Goal: Transaction & Acquisition: Book appointment/travel/reservation

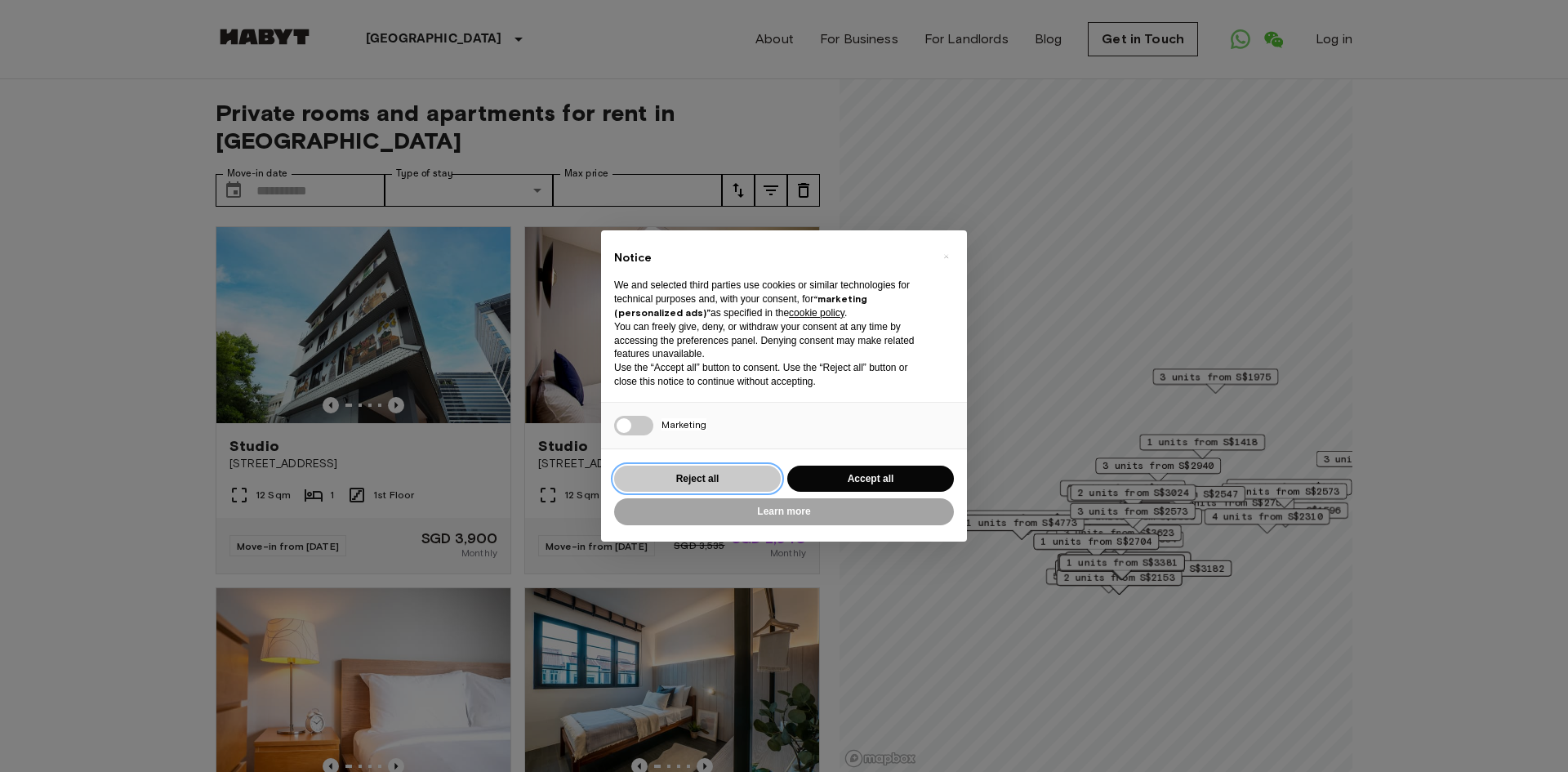
click at [703, 473] on button "Reject all" at bounding box center [697, 479] width 166 height 27
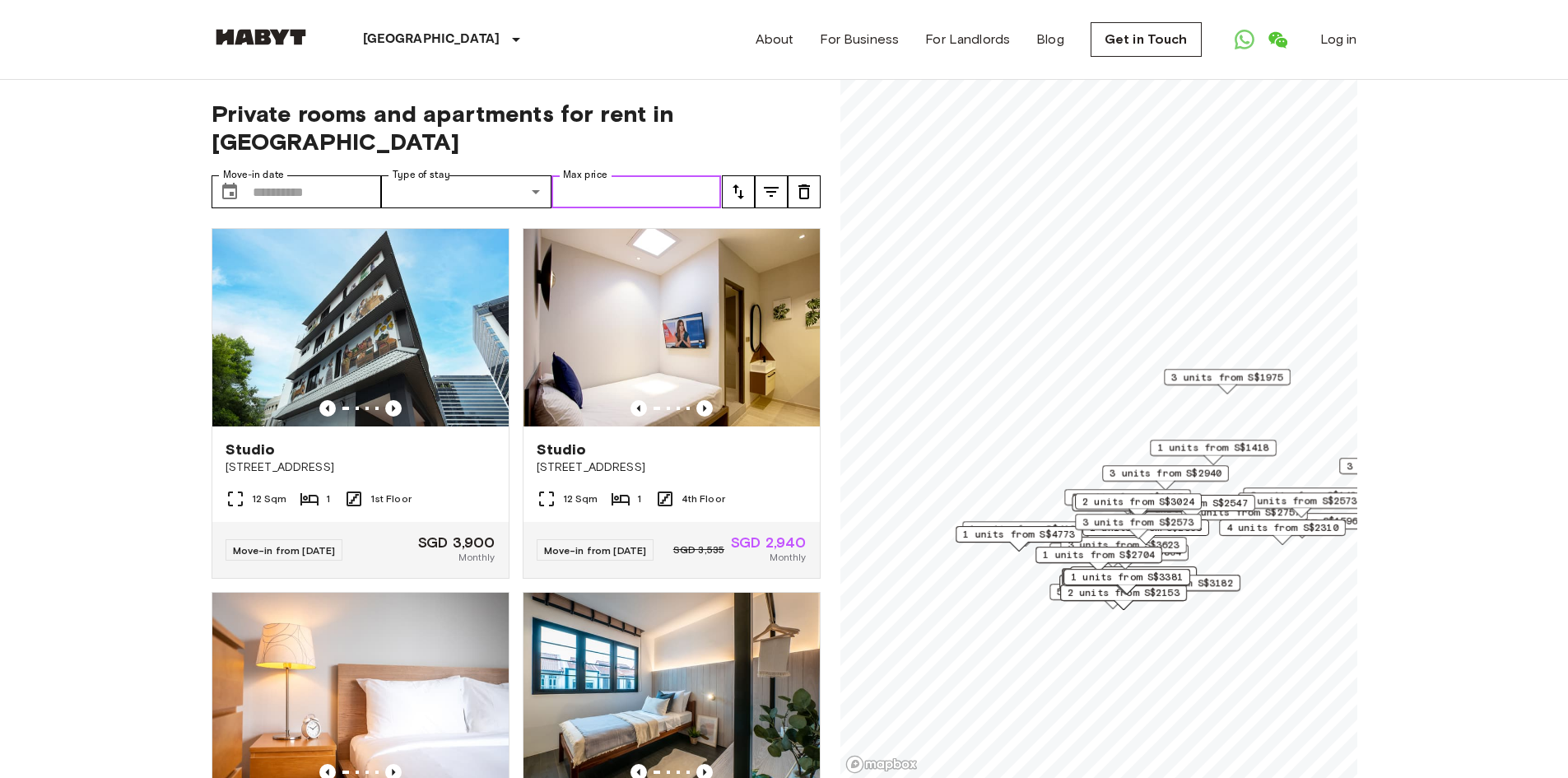
click at [624, 175] on input "Max price" at bounding box center [637, 191] width 170 height 33
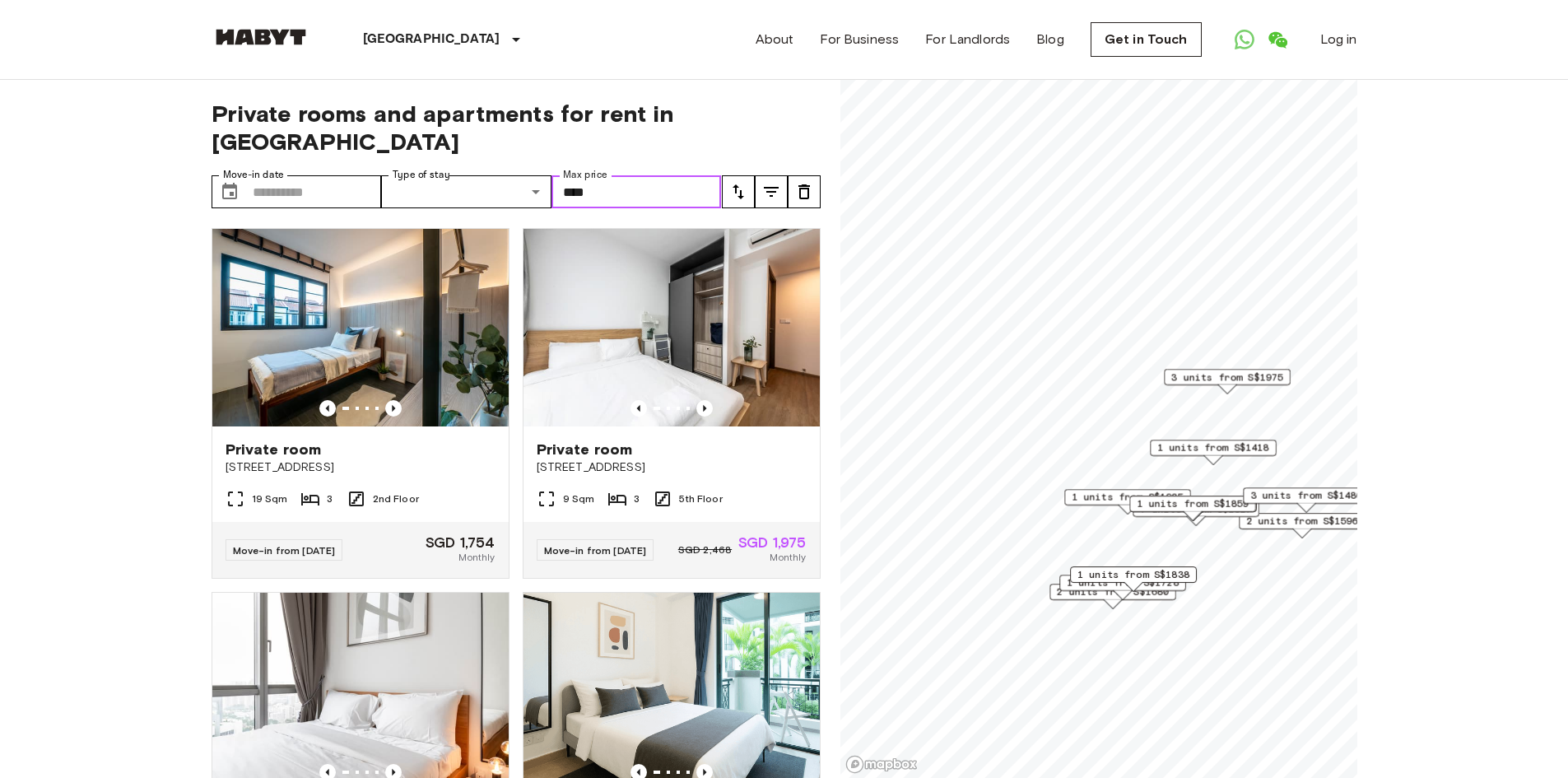
type input "****"
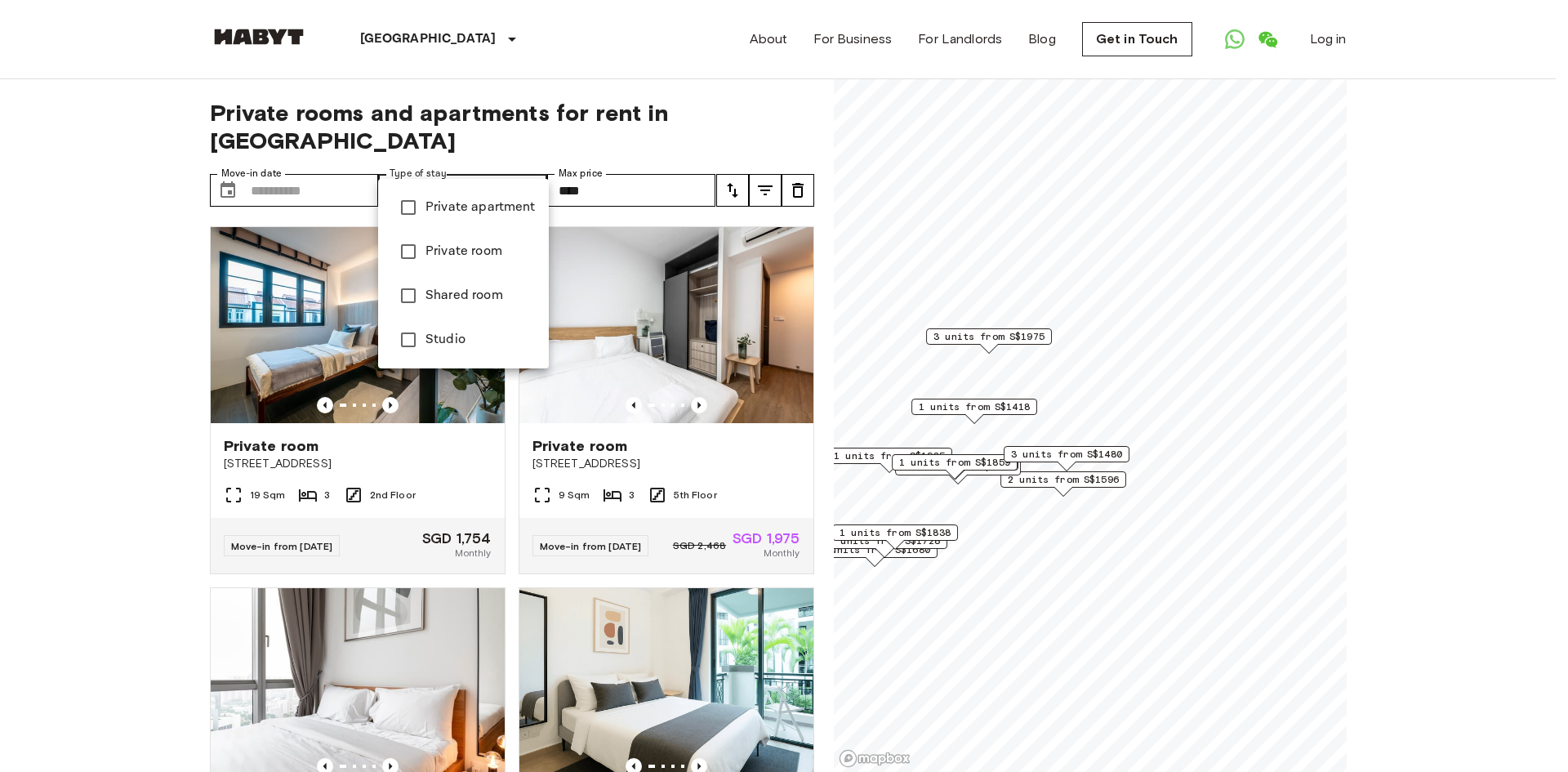
type input "******"
type input "**********"
click at [319, 161] on div at bounding box center [784, 386] width 1568 height 772
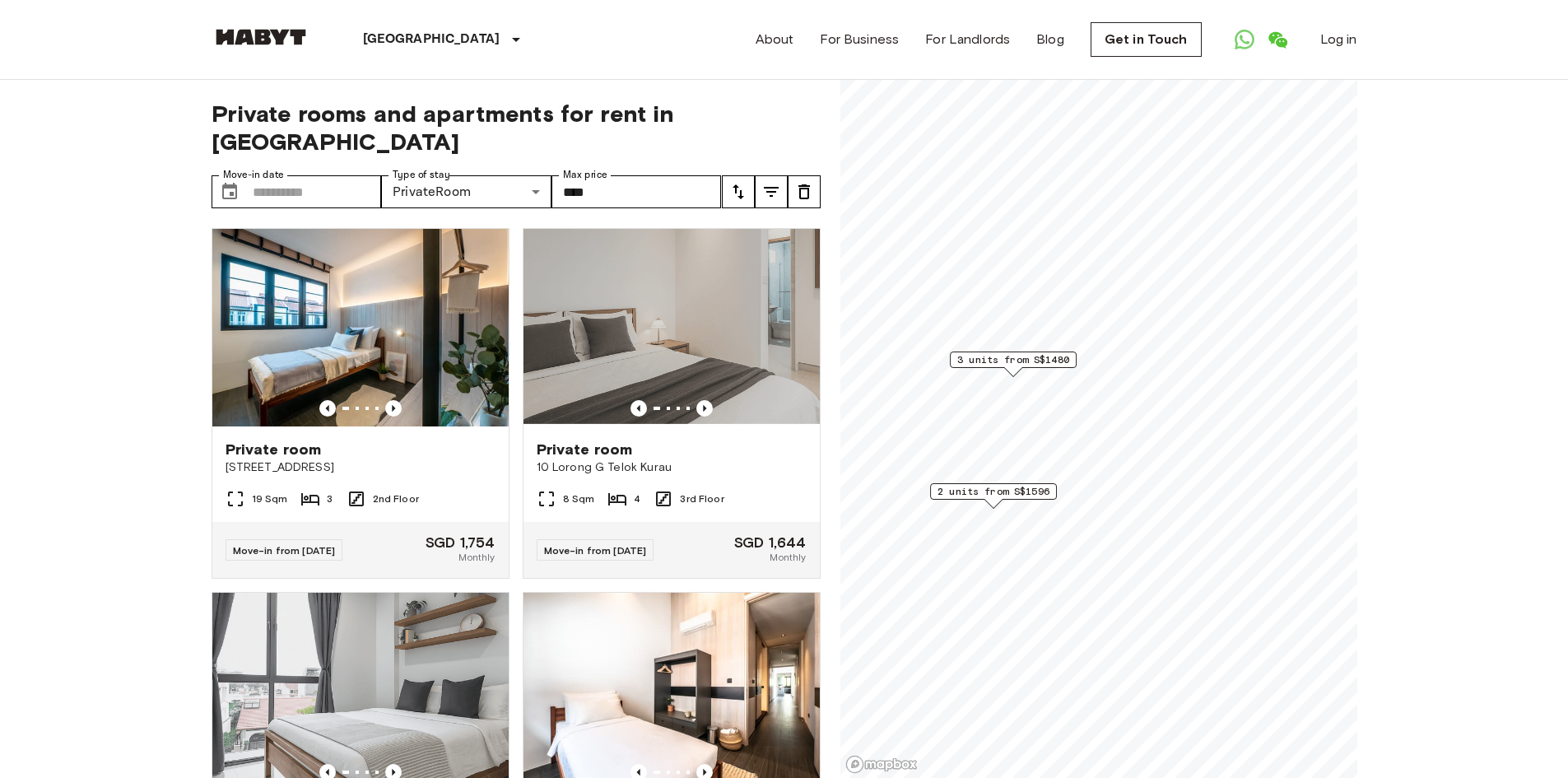
click at [976, 493] on span "2 units from S$1596" at bounding box center [993, 492] width 112 height 15
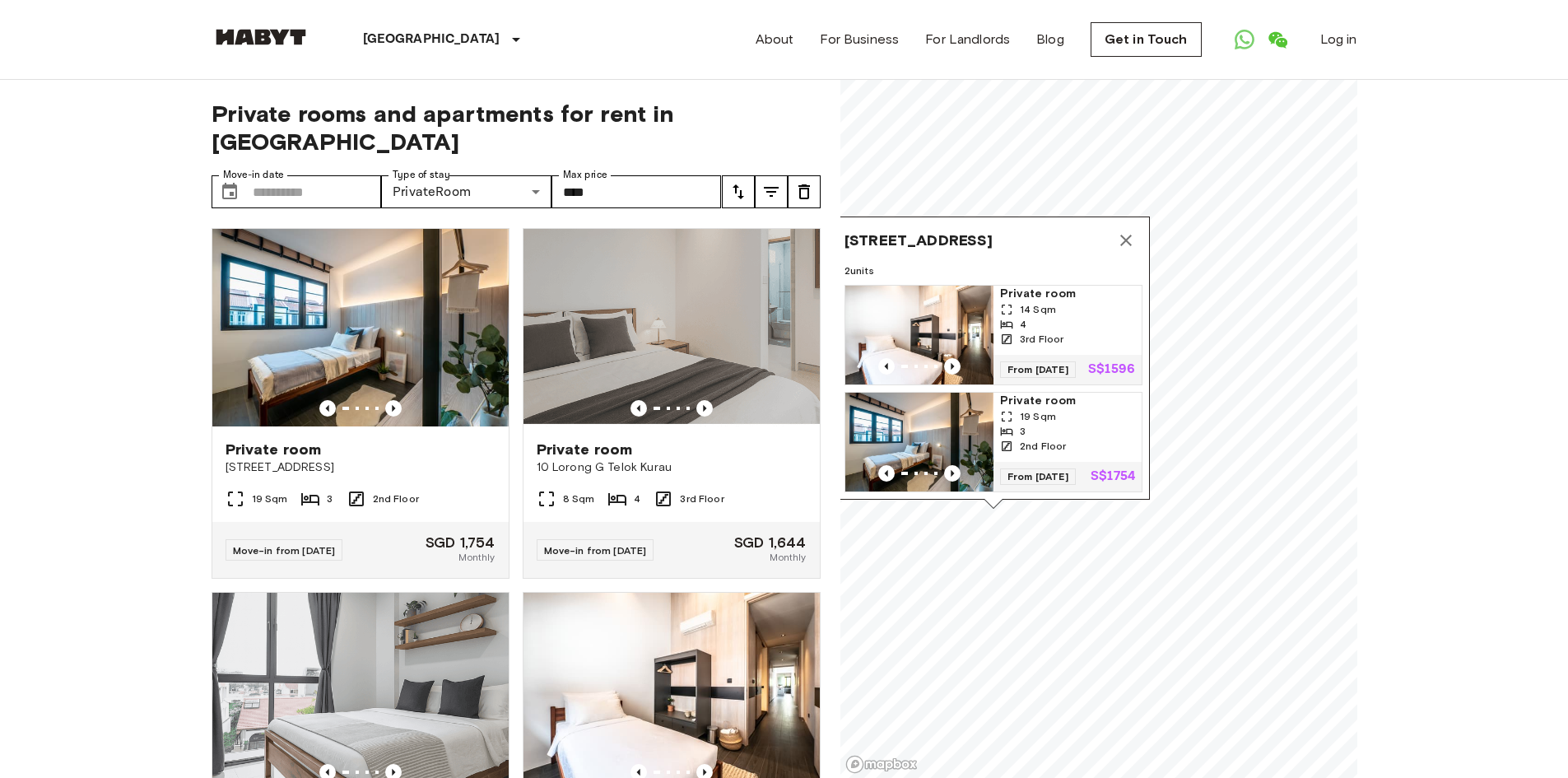
click at [1053, 302] on div "14 Sqm" at bounding box center [1068, 310] width 135 height 15
click at [941, 398] on img "Map marker" at bounding box center [920, 441] width 148 height 99
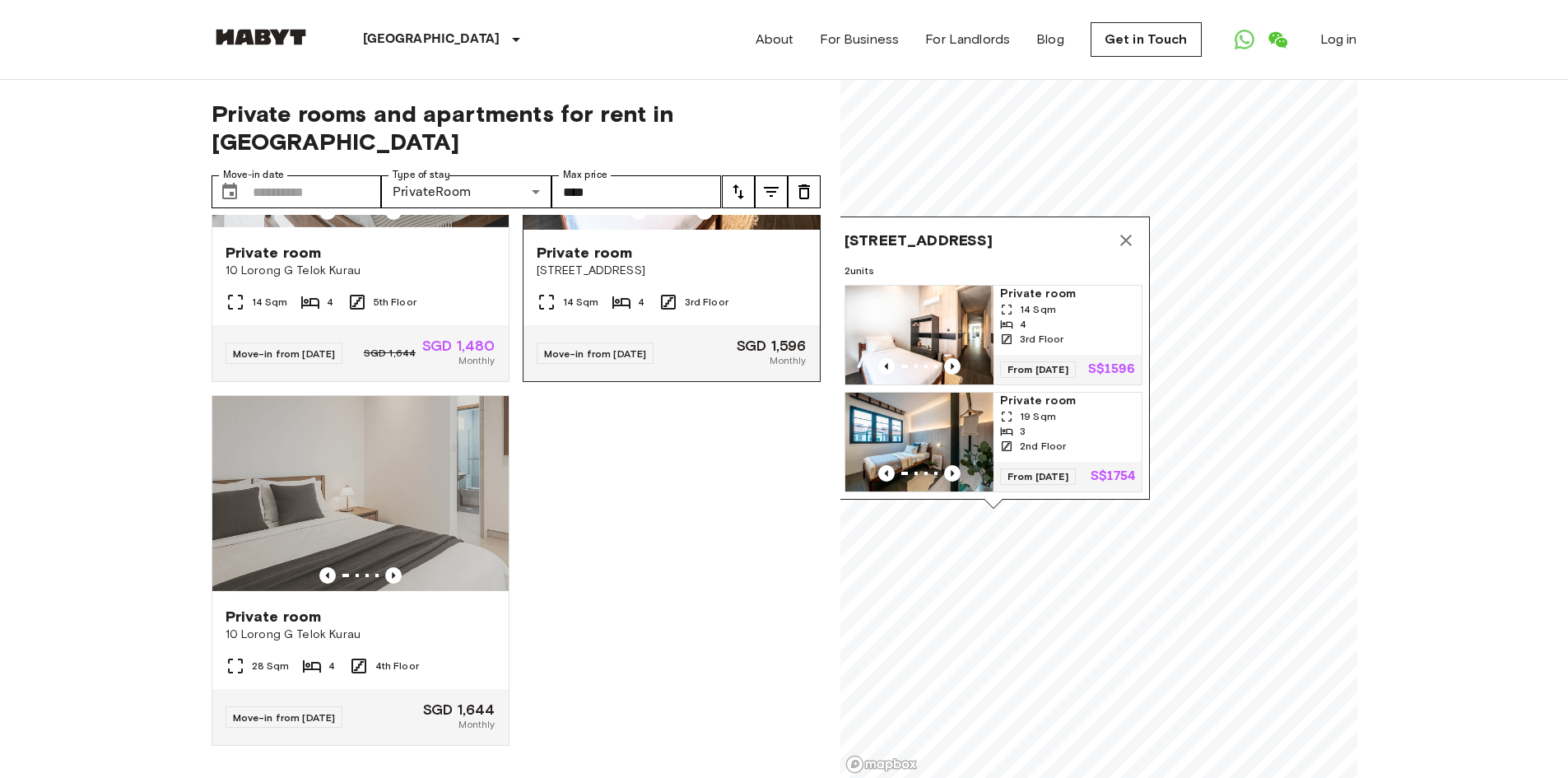
scroll to position [88, 0]
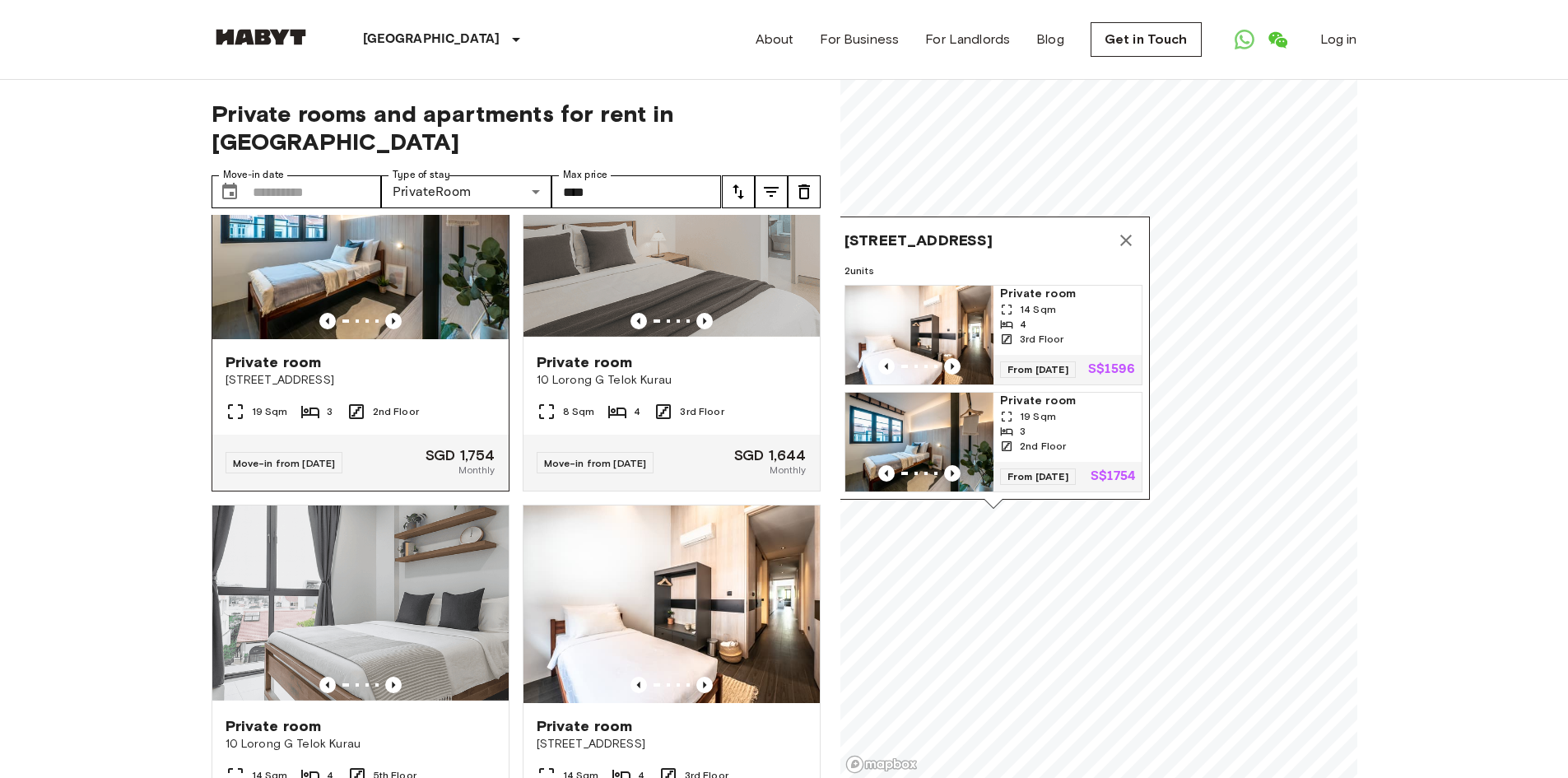
click at [381, 280] on img at bounding box center [360, 240] width 296 height 198
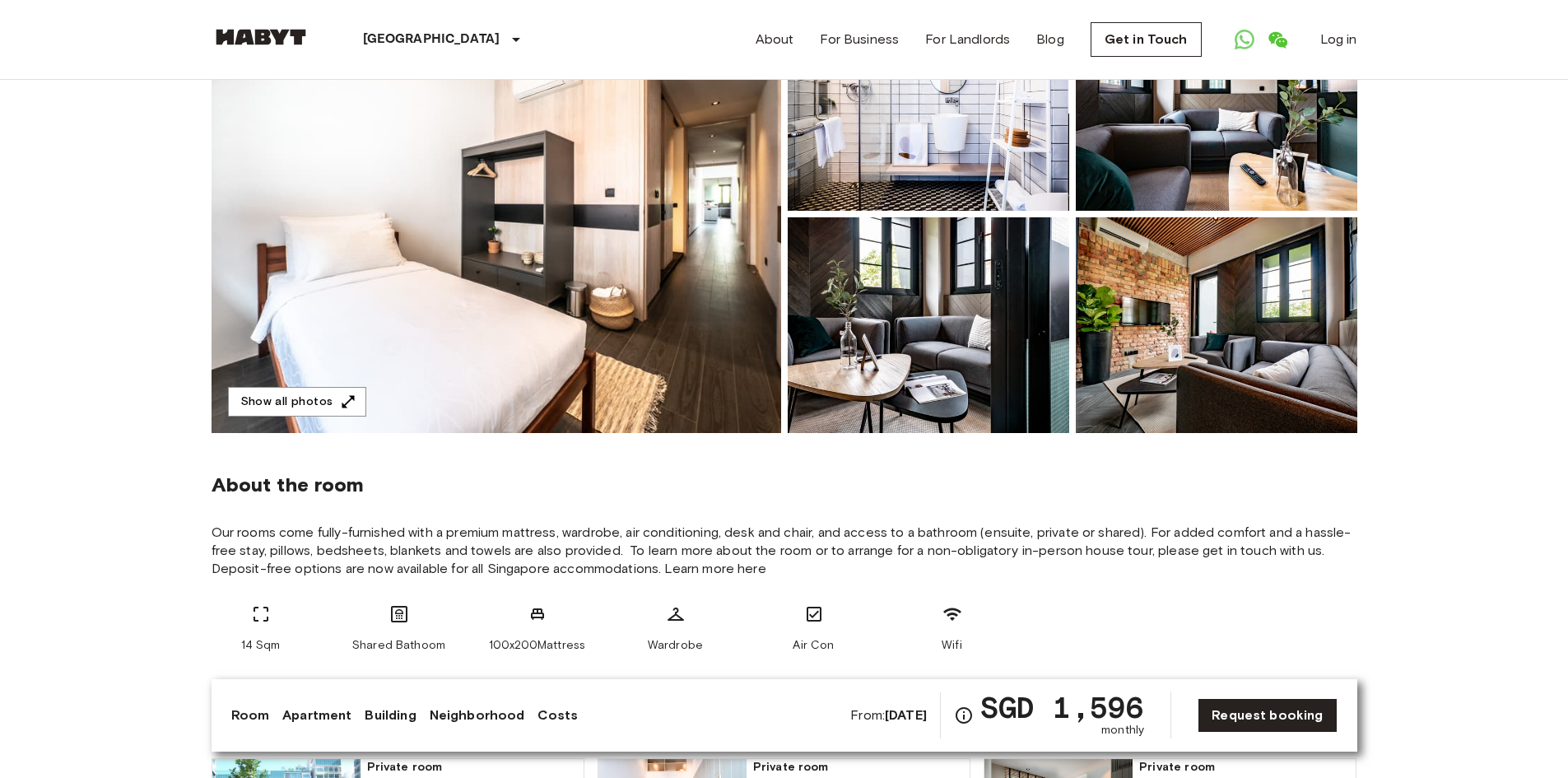
scroll to position [493, 0]
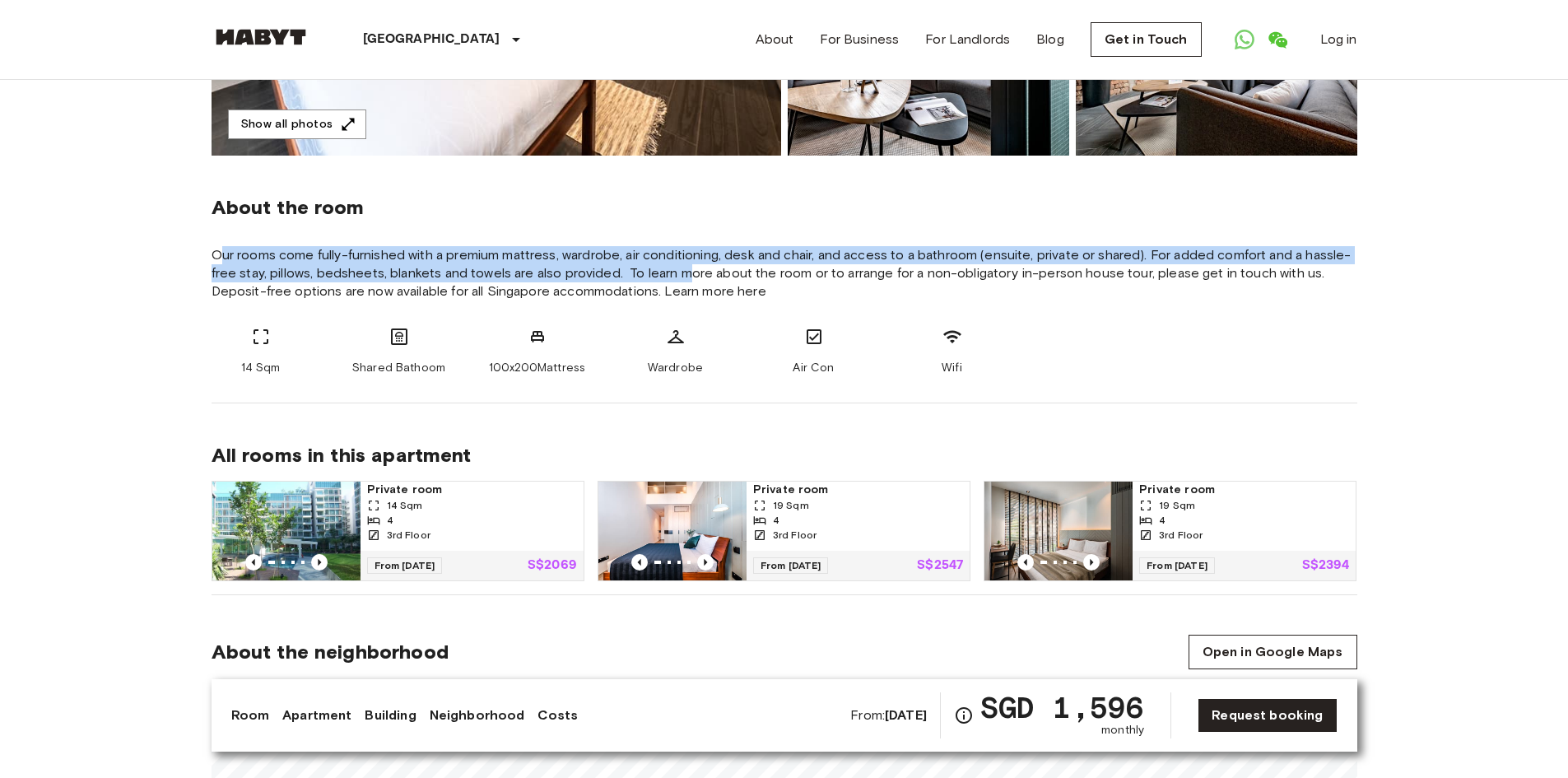
drag, startPoint x: 232, startPoint y: 258, endPoint x: 695, endPoint y: 265, distance: 463.1
click at [691, 265] on span "Our rooms come fully-furnished with a premium mattress, wardrobe, air condition…" at bounding box center [784, 273] width 1146 height 55
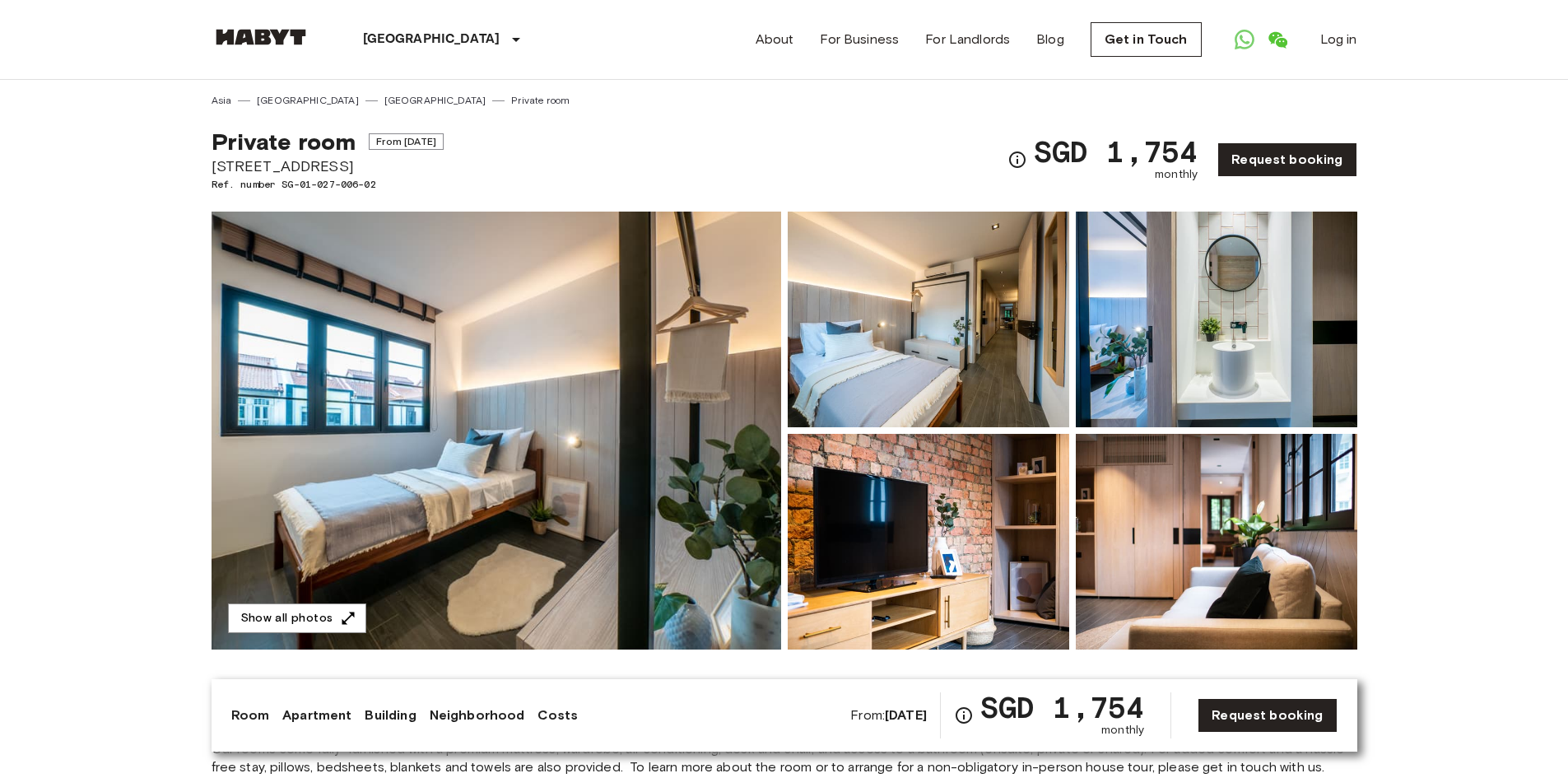
click at [414, 436] on img at bounding box center [496, 430] width 569 height 438
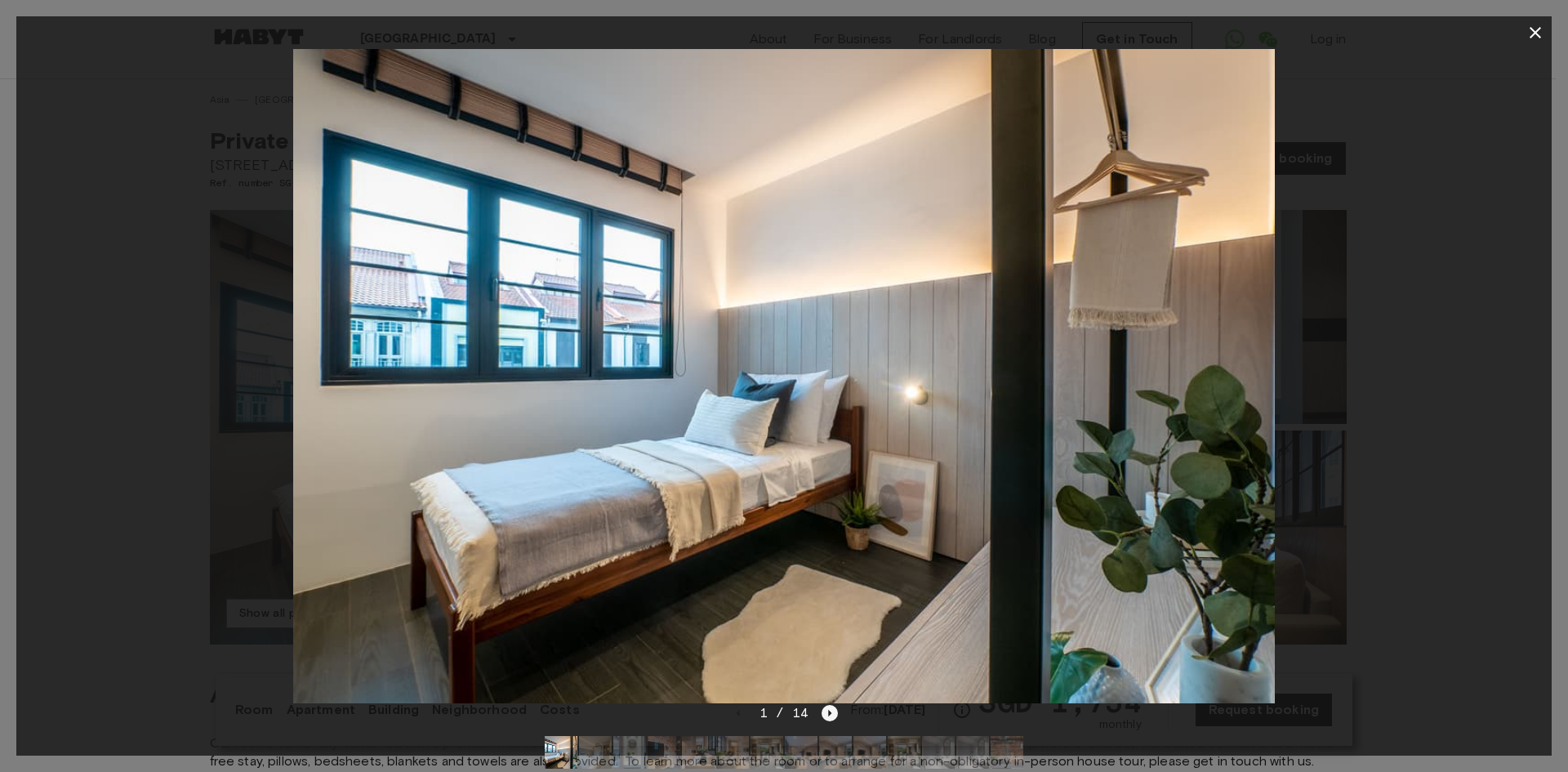
click at [828, 706] on icon "Next image" at bounding box center [830, 714] width 17 height 17
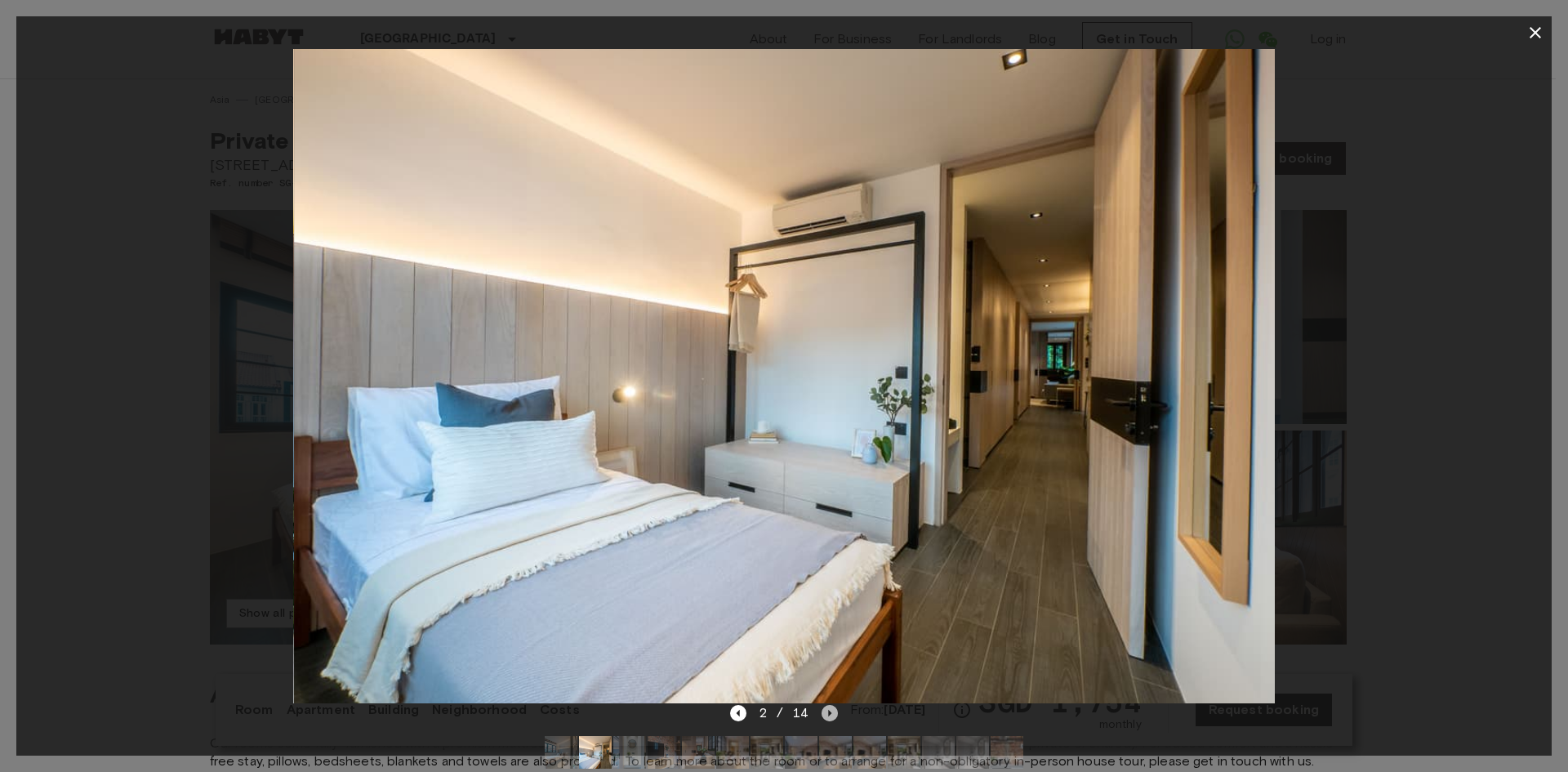
click at [830, 709] on icon "Next image" at bounding box center [830, 714] width 17 height 17
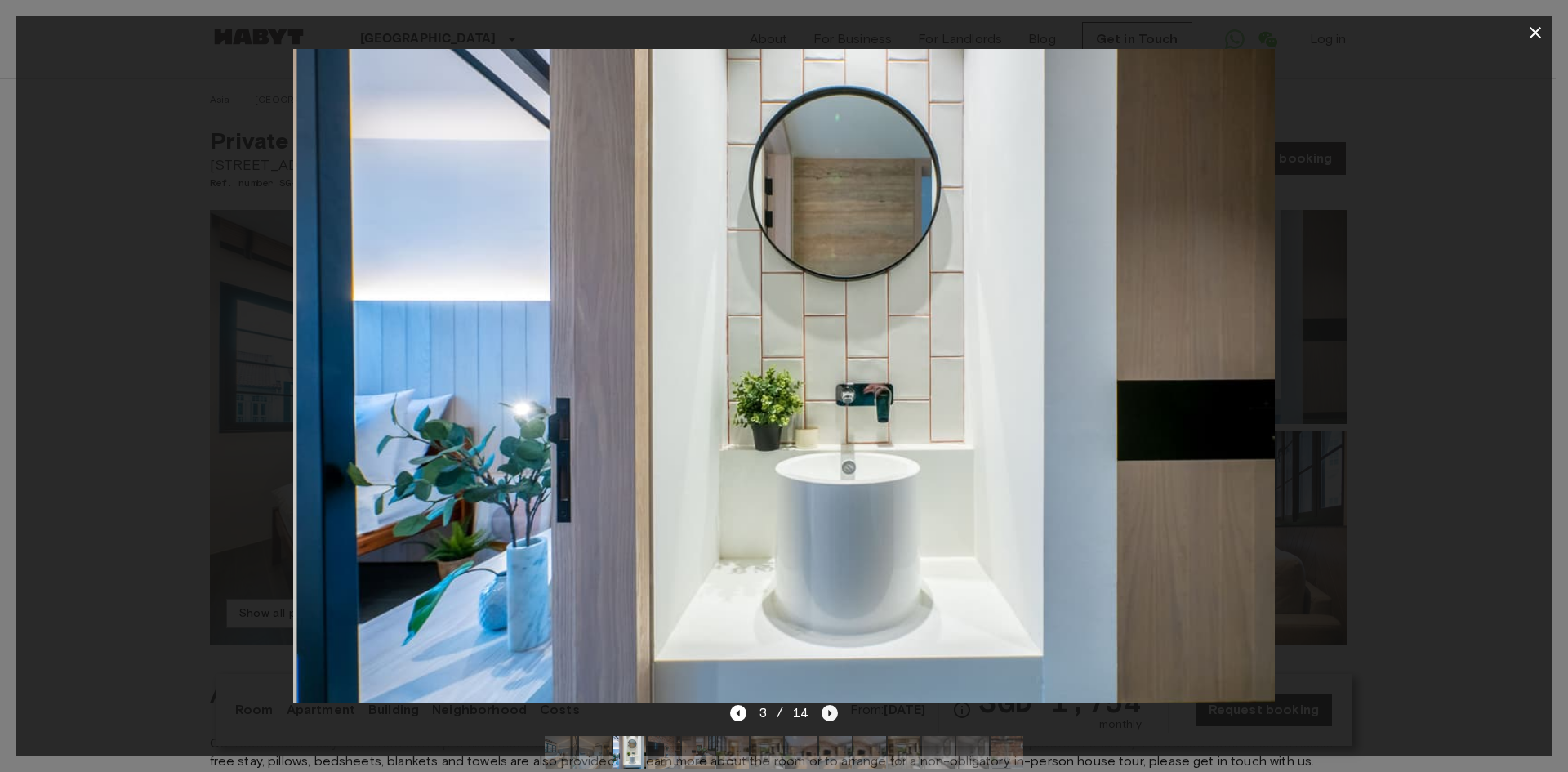
click at [830, 709] on icon "Next image" at bounding box center [830, 714] width 17 height 17
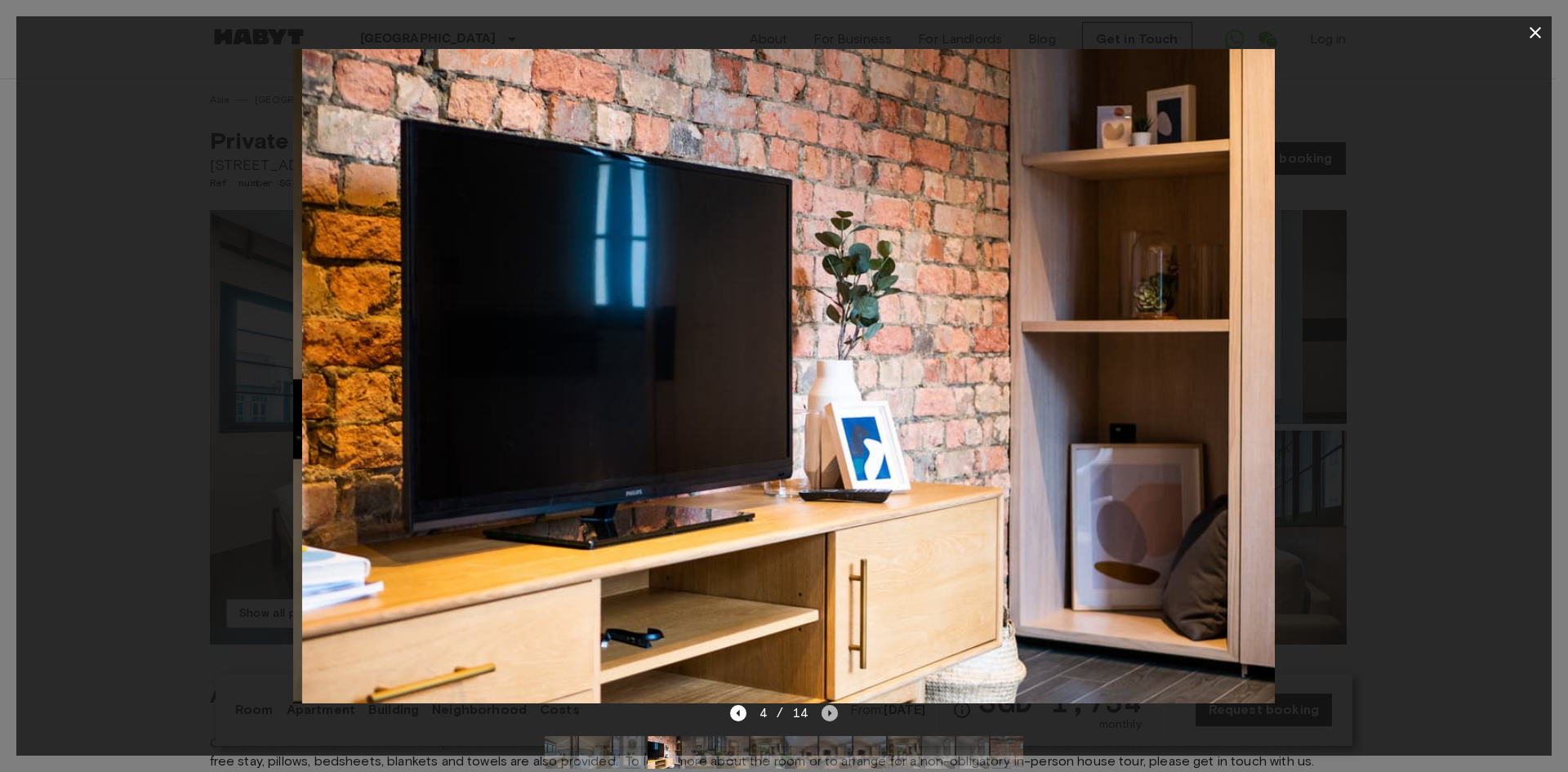
click at [830, 709] on icon "Next image" at bounding box center [830, 714] width 17 height 17
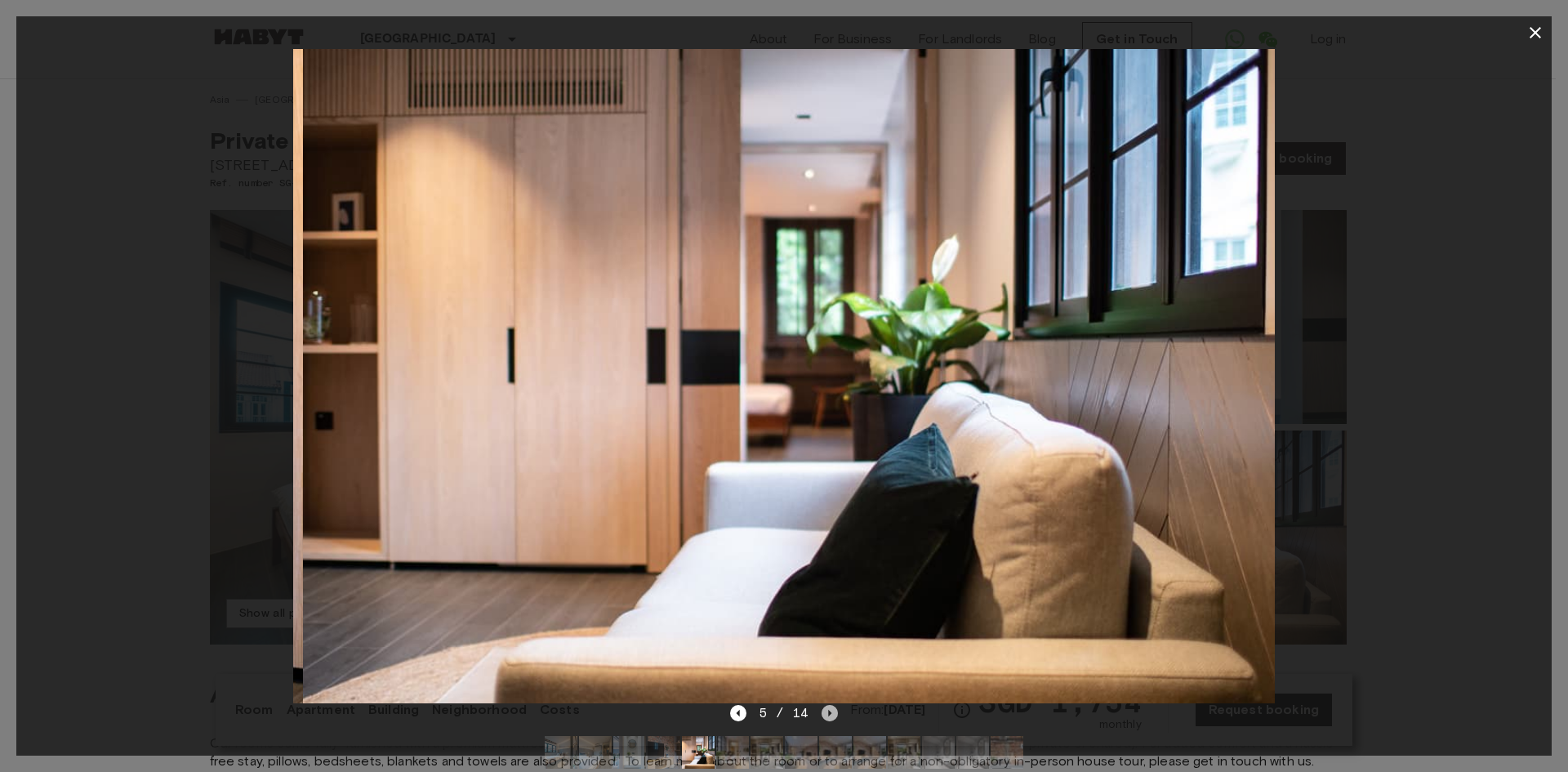
click at [830, 709] on icon "Next image" at bounding box center [830, 714] width 17 height 17
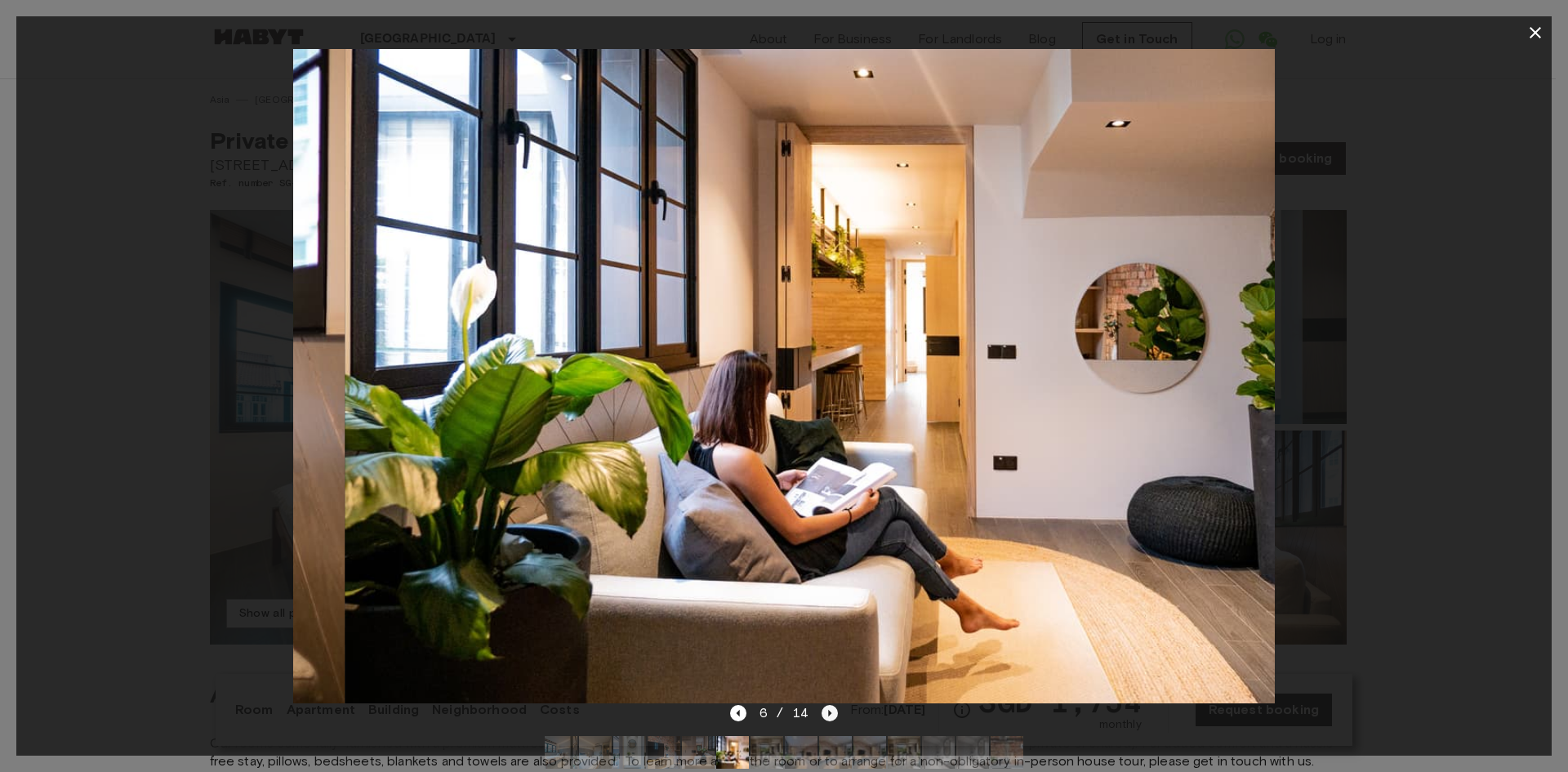
click at [830, 709] on icon "Next image" at bounding box center [830, 714] width 17 height 17
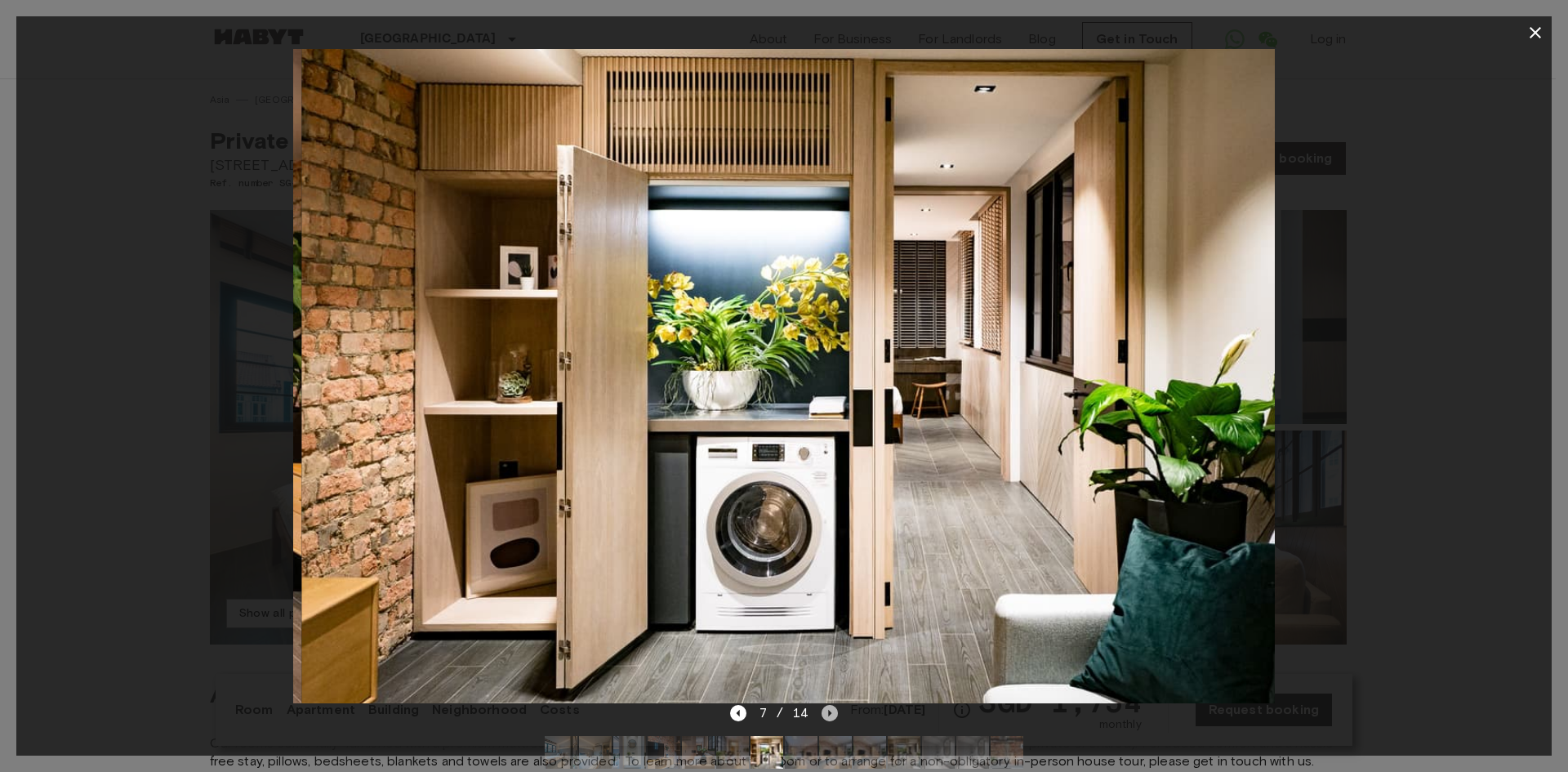
click at [830, 713] on icon "Next image" at bounding box center [830, 714] width 17 height 17
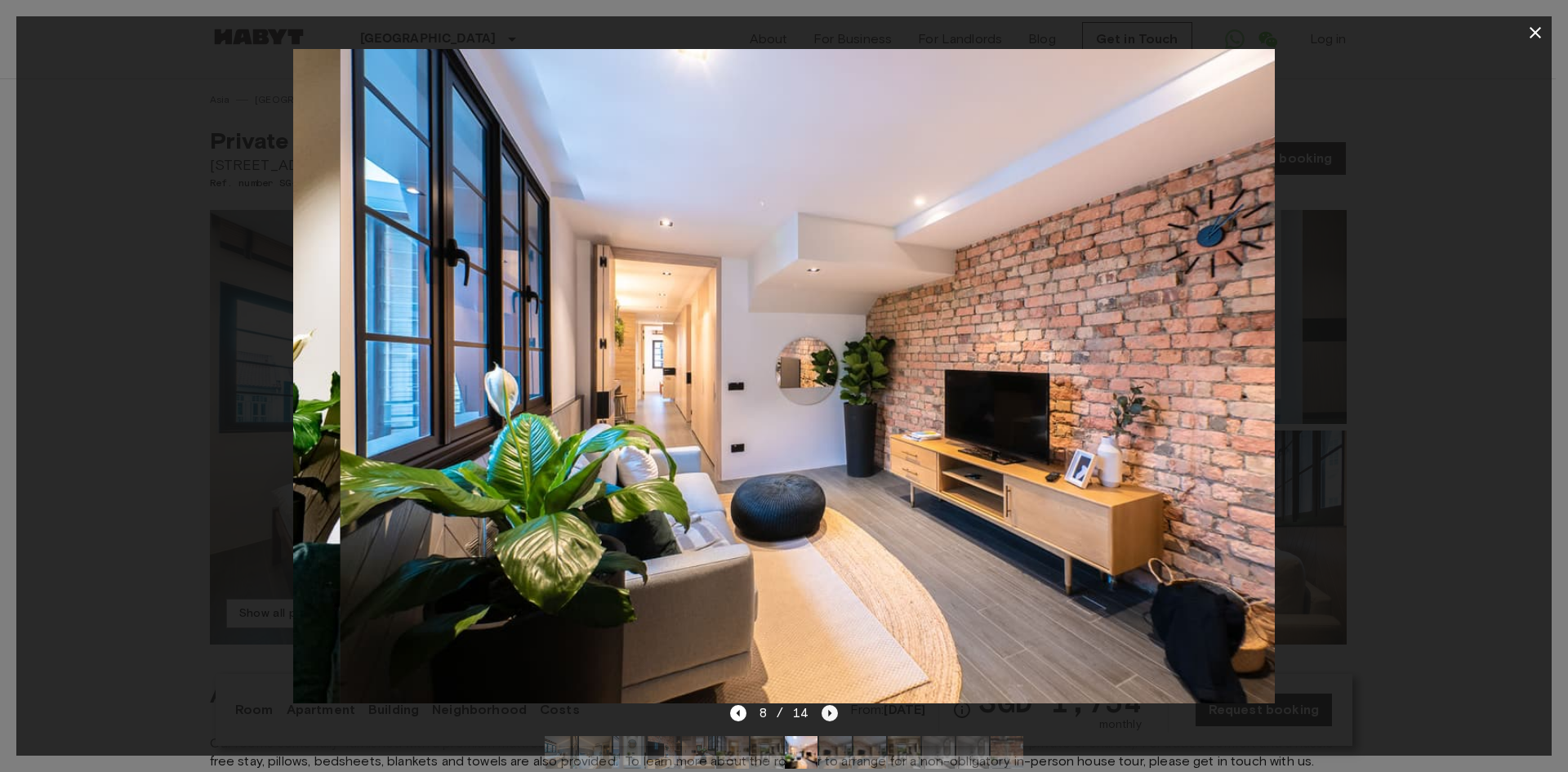
click at [830, 714] on icon "Next image" at bounding box center [830, 714] width 17 height 17
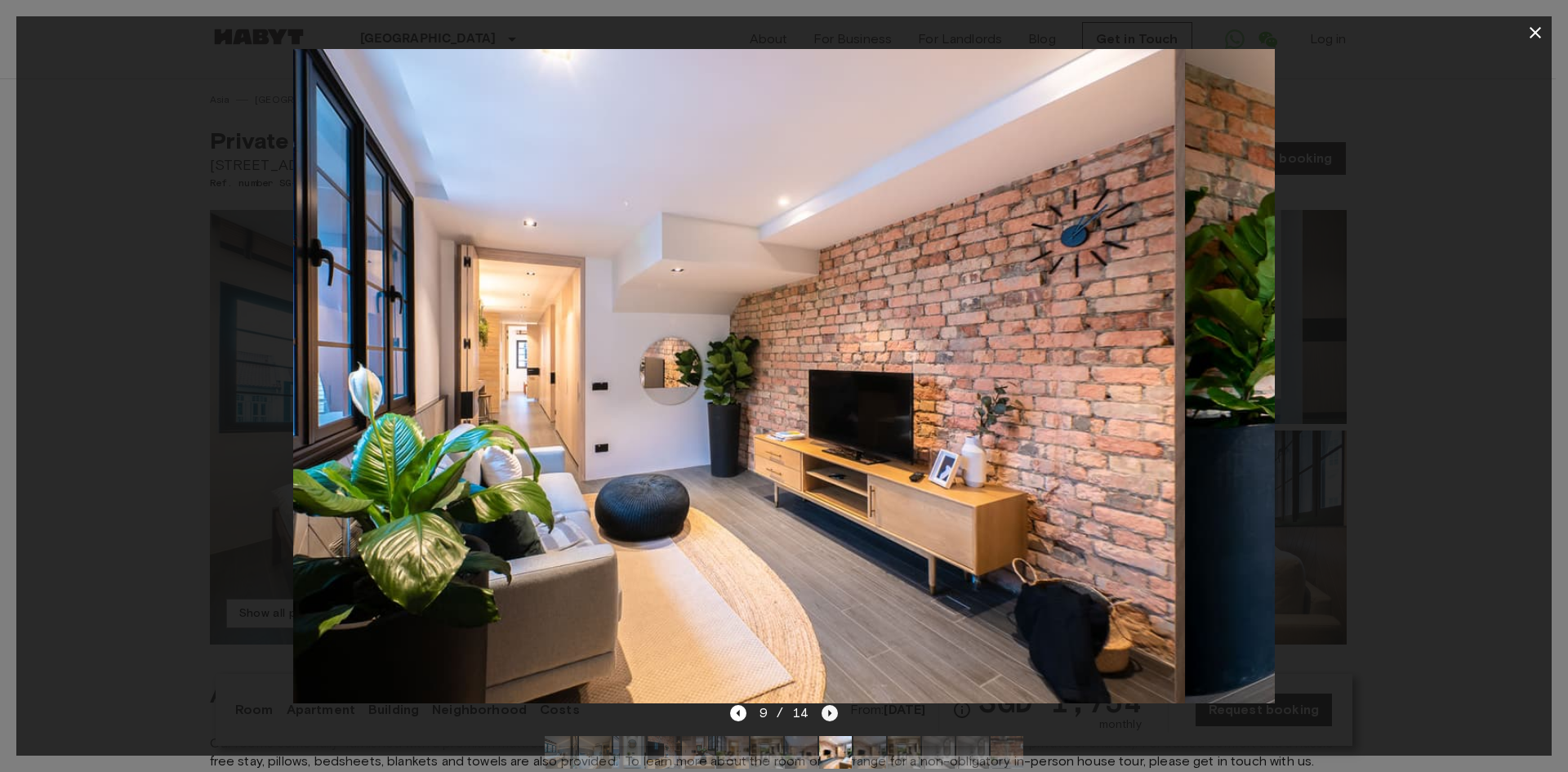
click at [830, 714] on icon "Next image" at bounding box center [830, 714] width 17 height 17
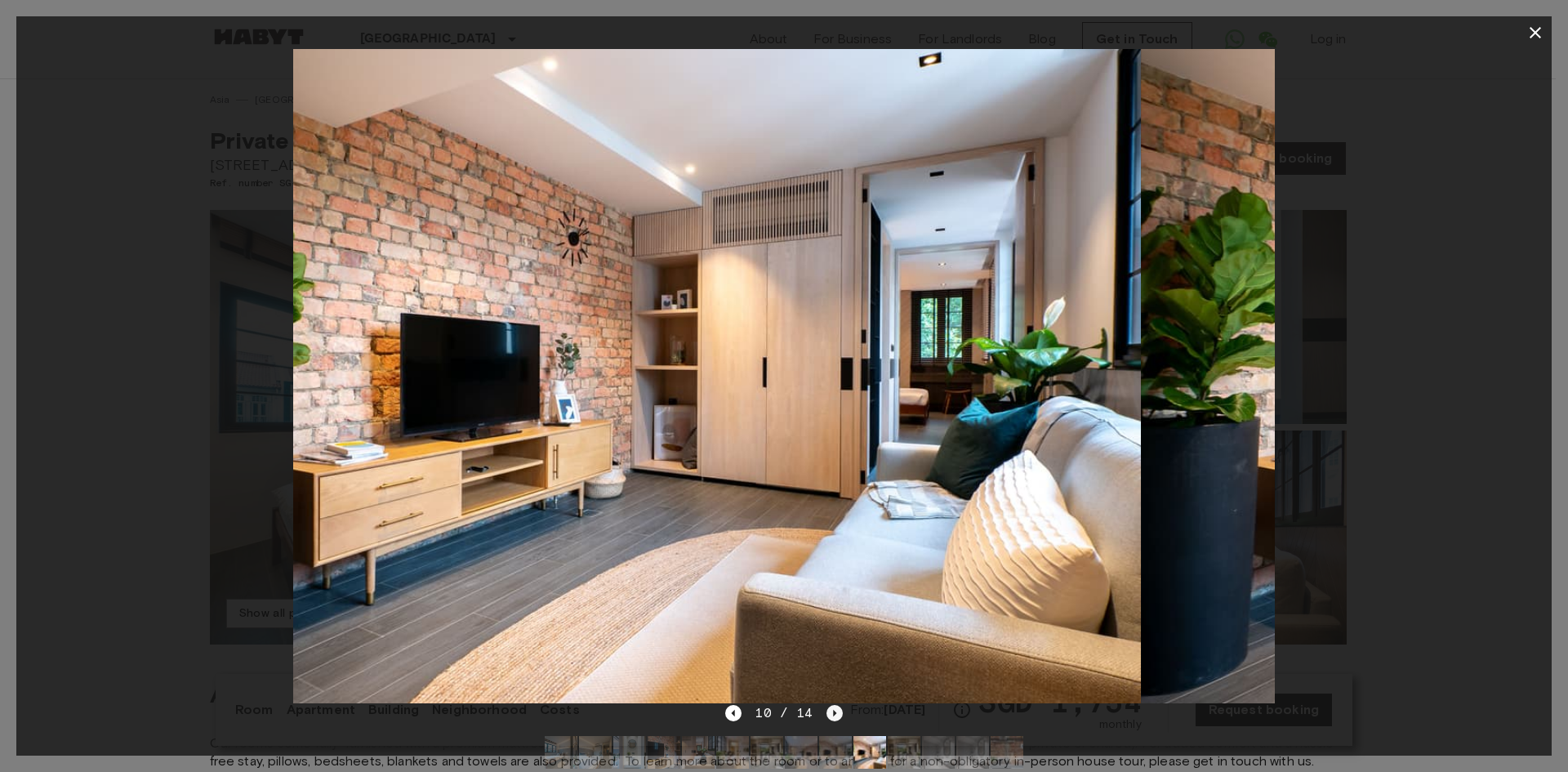
click at [830, 714] on icon "Next image" at bounding box center [835, 714] width 17 height 17
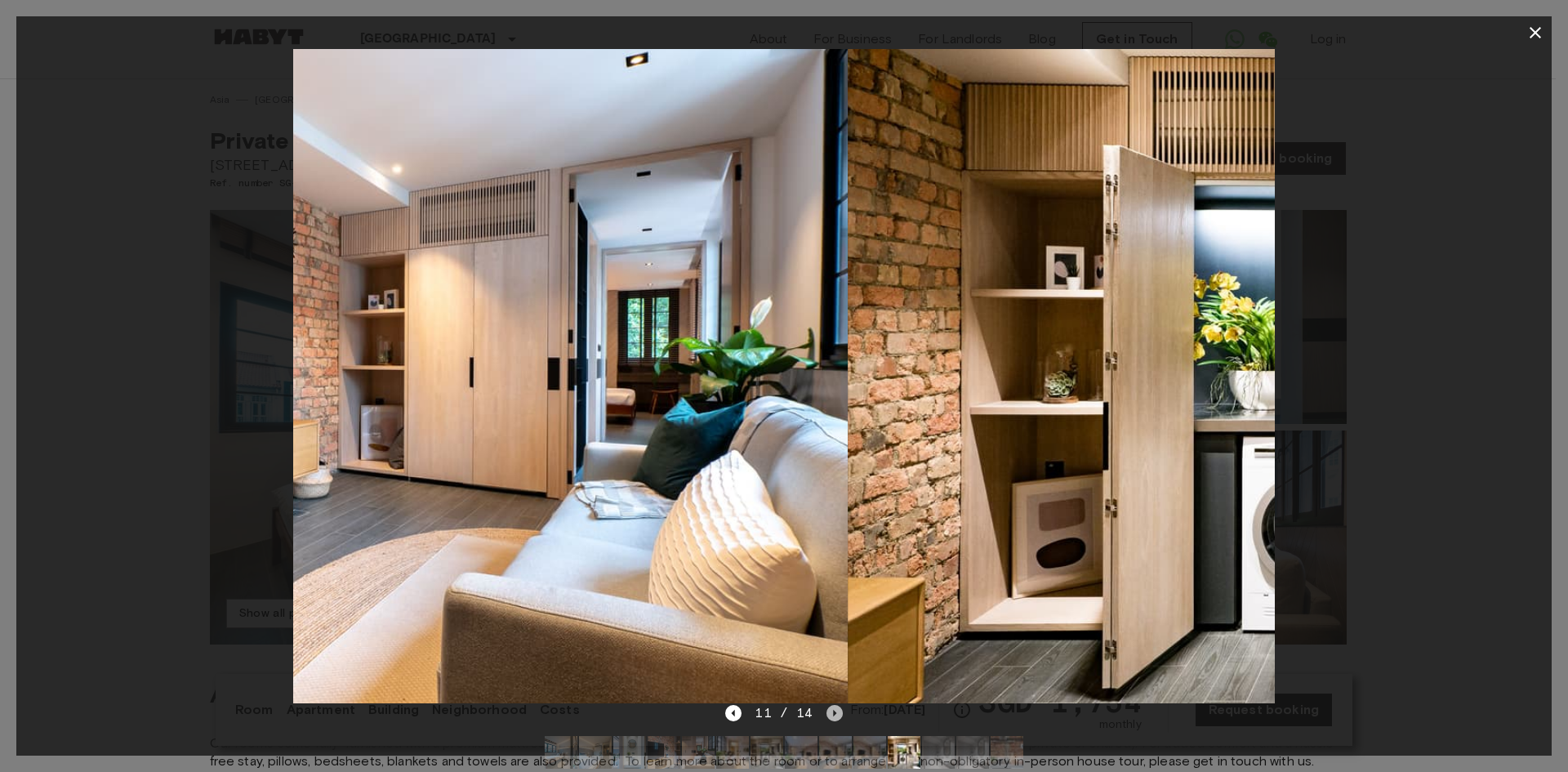
click at [830, 714] on icon "Next image" at bounding box center [835, 714] width 17 height 17
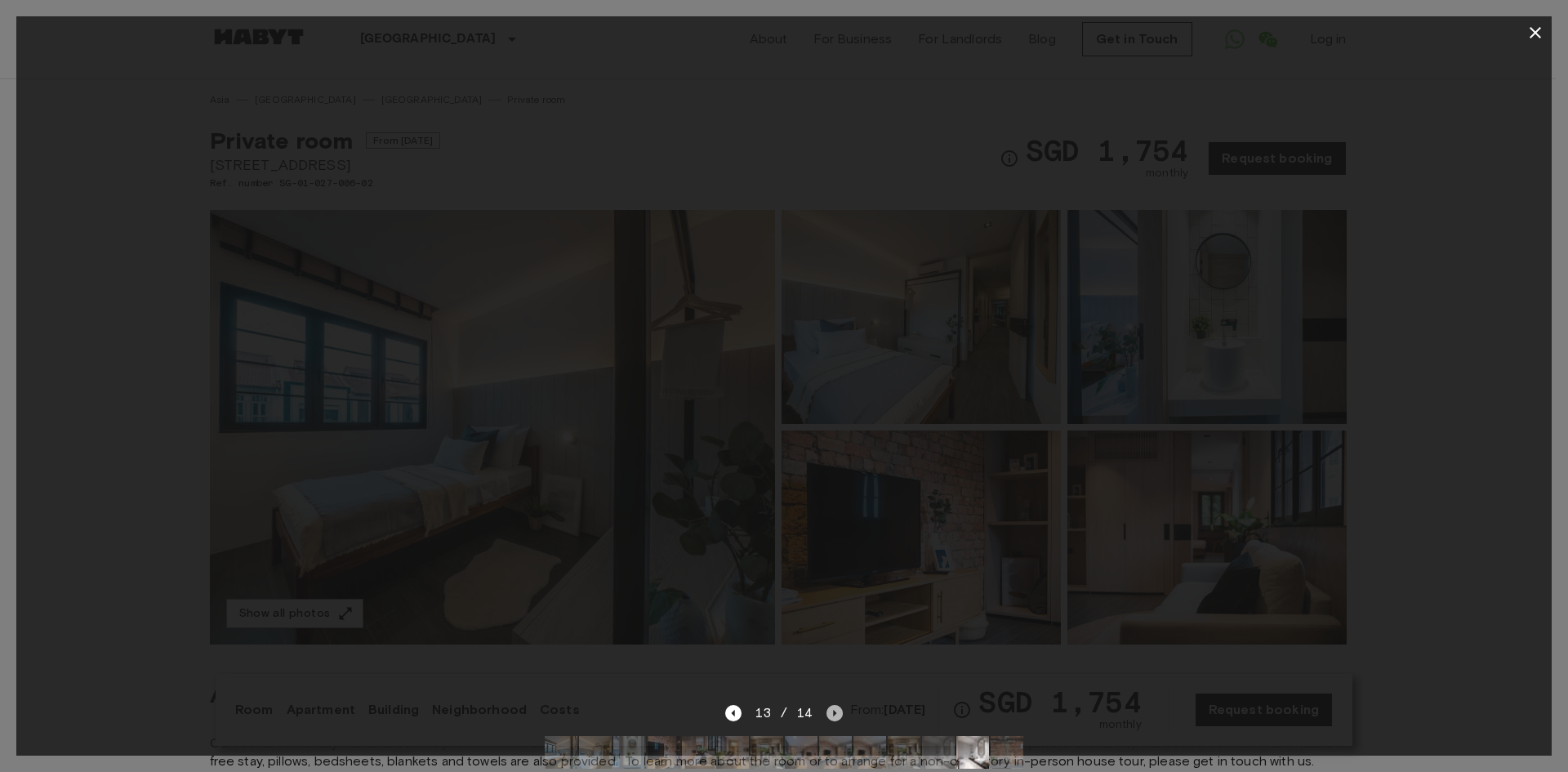
click at [830, 714] on icon "Next image" at bounding box center [835, 714] width 17 height 17
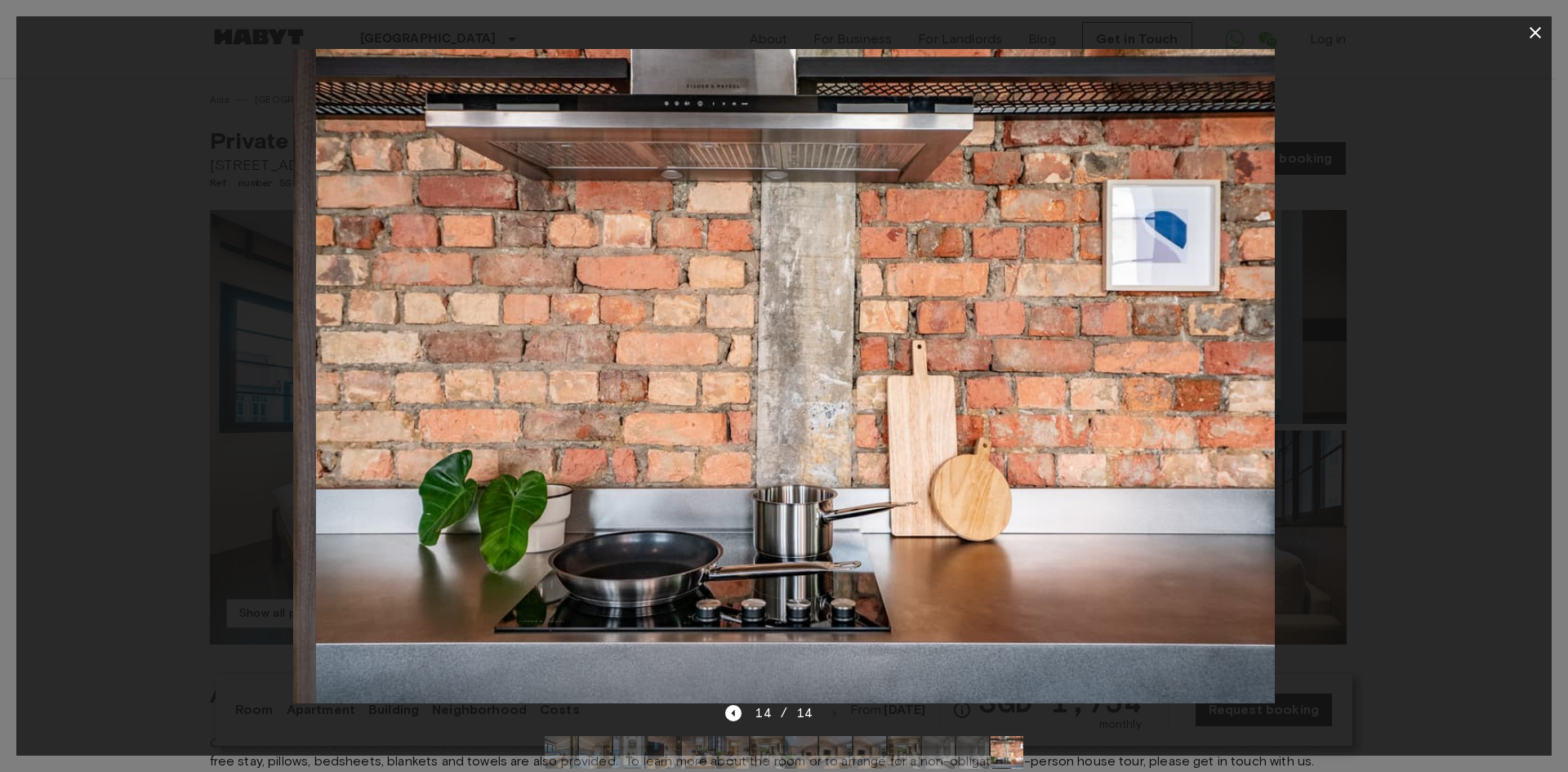
click at [1414, 306] on div at bounding box center [784, 376] width 1535 height 654
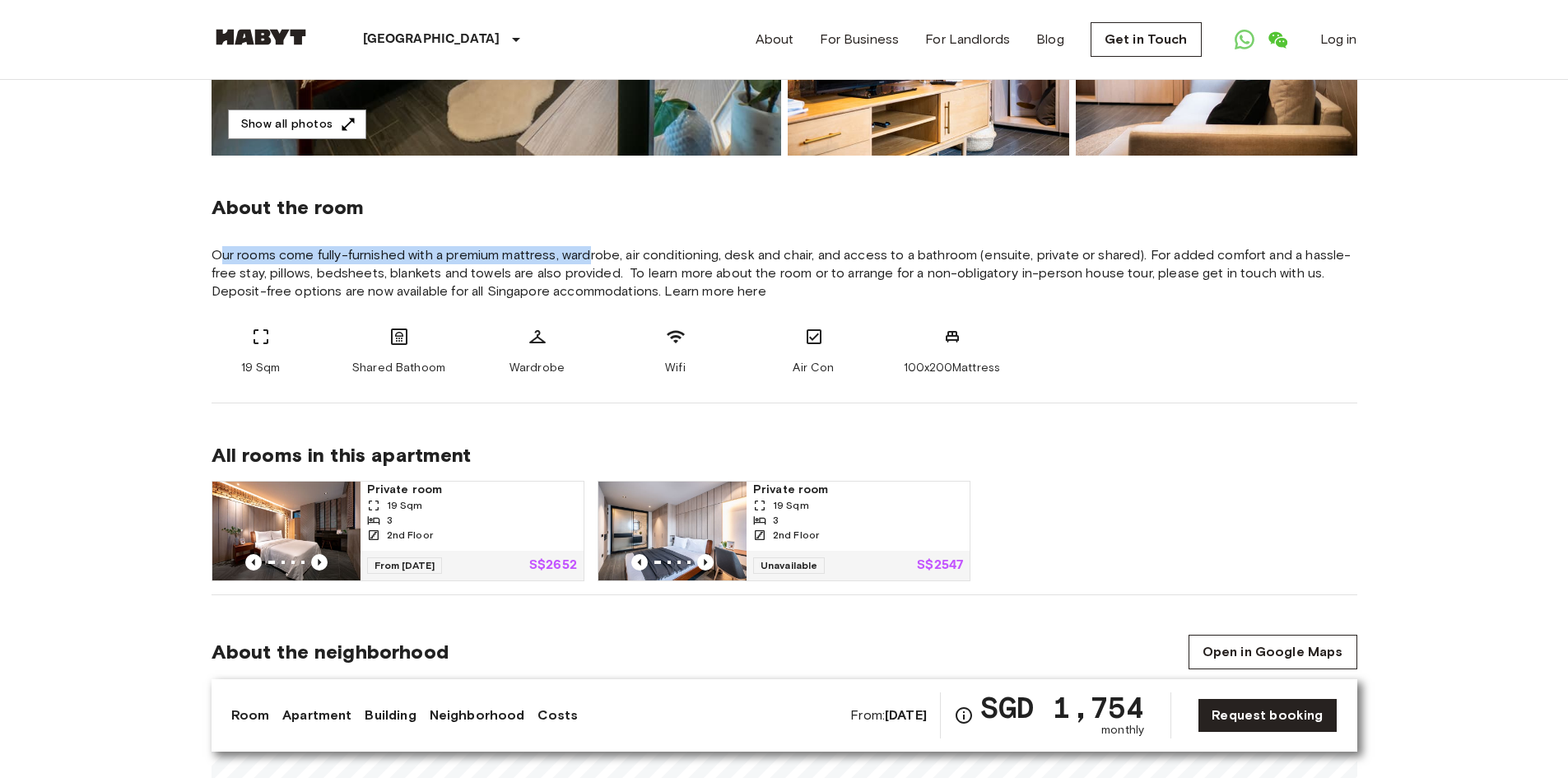
drag, startPoint x: 277, startPoint y: 262, endPoint x: 681, endPoint y: 258, distance: 404.0
click at [610, 261] on span "Our rooms come fully-furnished with a premium mattress, wardrobe, air condition…" at bounding box center [784, 273] width 1146 height 55
click at [690, 258] on span "Our rooms come fully-furnished with a premium mattress, wardrobe, air condition…" at bounding box center [784, 273] width 1146 height 55
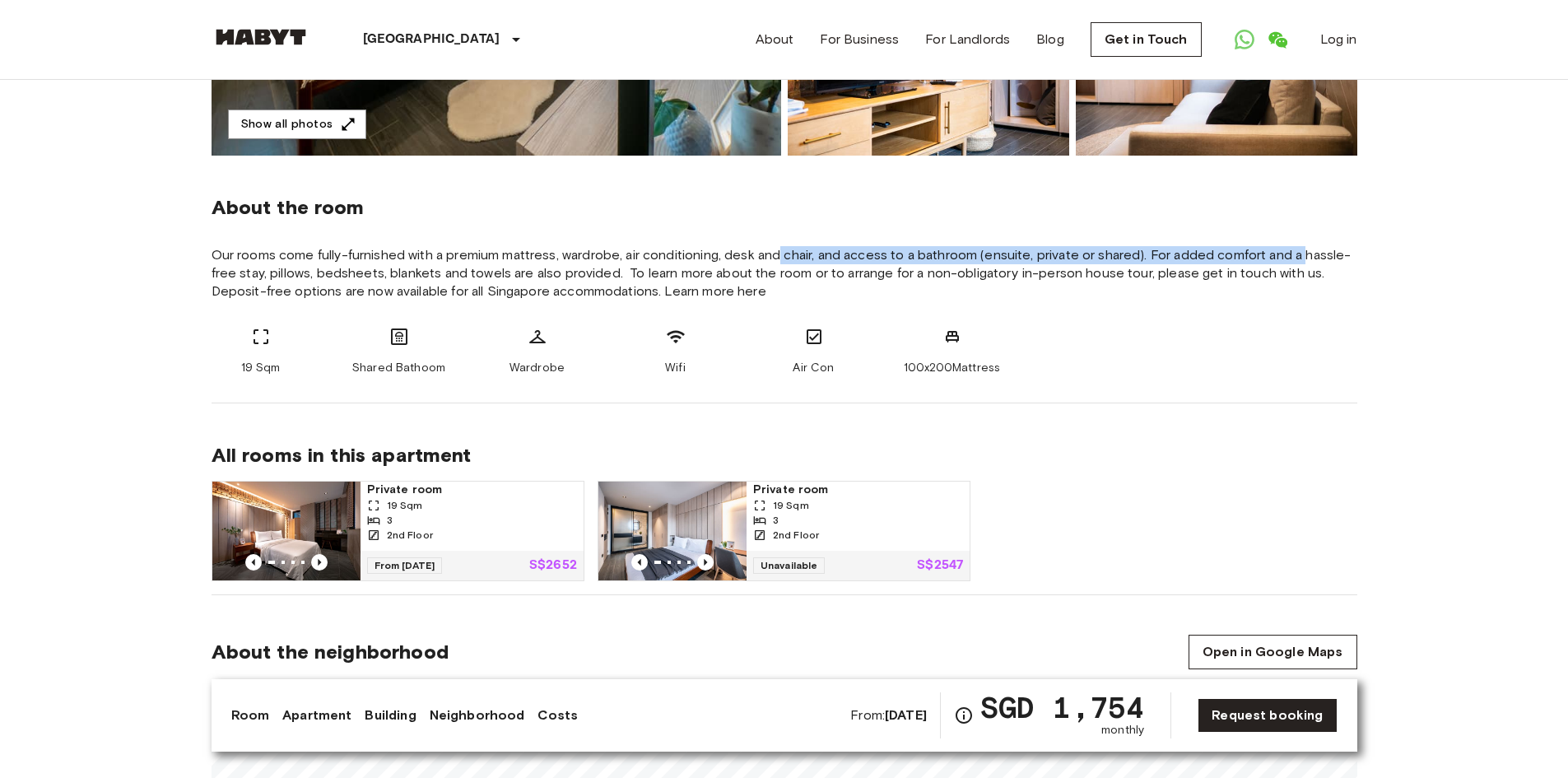
drag, startPoint x: 779, startPoint y: 261, endPoint x: 1305, endPoint y: 248, distance: 526.2
click at [1305, 248] on span "Our rooms come fully-furnished with a premium mattress, wardrobe, air condition…" at bounding box center [784, 273] width 1146 height 55
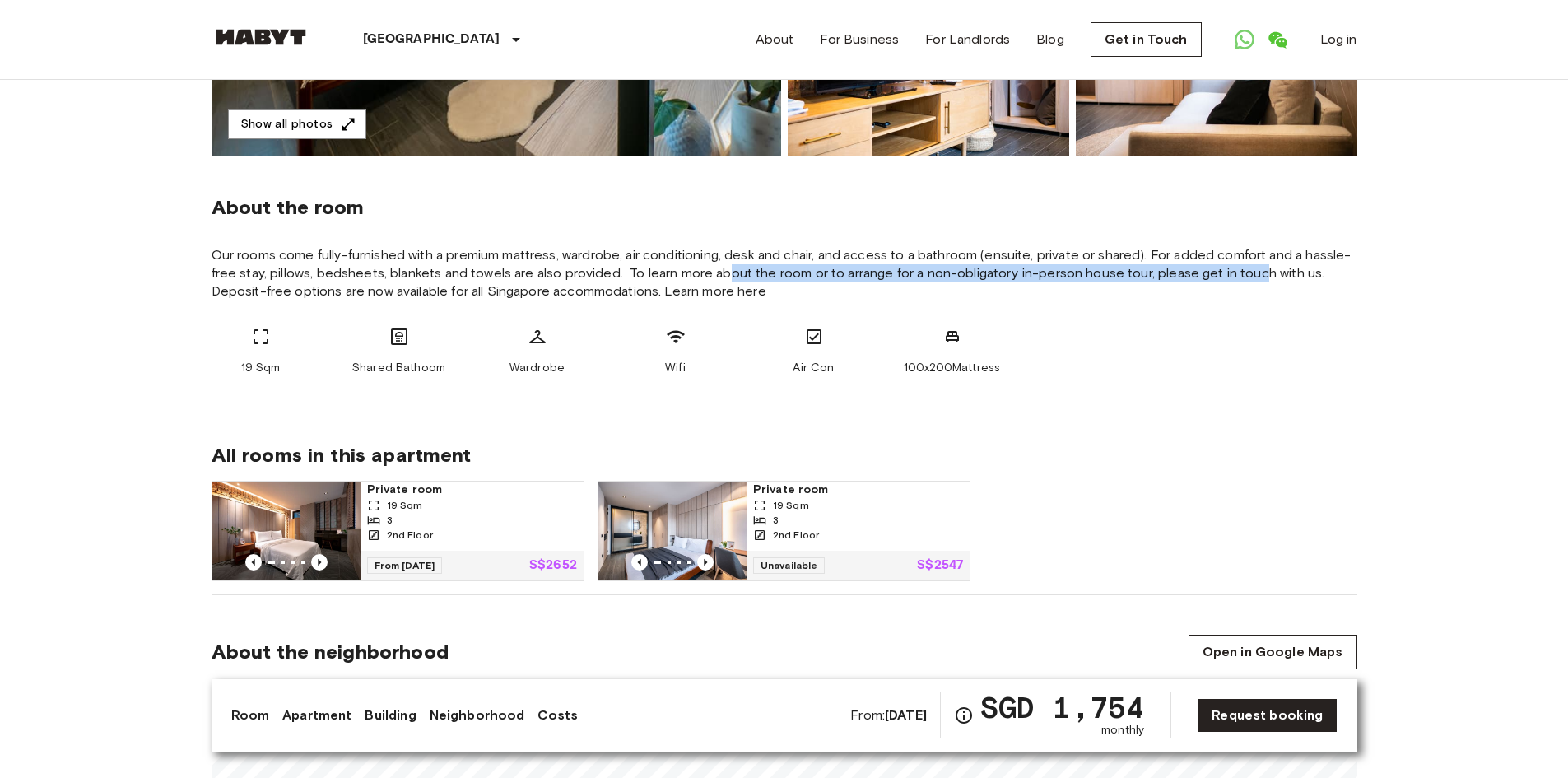
drag, startPoint x: 1237, startPoint y: 279, endPoint x: 711, endPoint y: 278, distance: 526.0
click at [711, 278] on span "Our rooms come fully-furnished with a premium mattress, wardrobe, air condition…" at bounding box center [784, 273] width 1146 height 55
click at [701, 278] on span "Our rooms come fully-furnished with a premium mattress, wardrobe, air condition…" at bounding box center [784, 273] width 1146 height 55
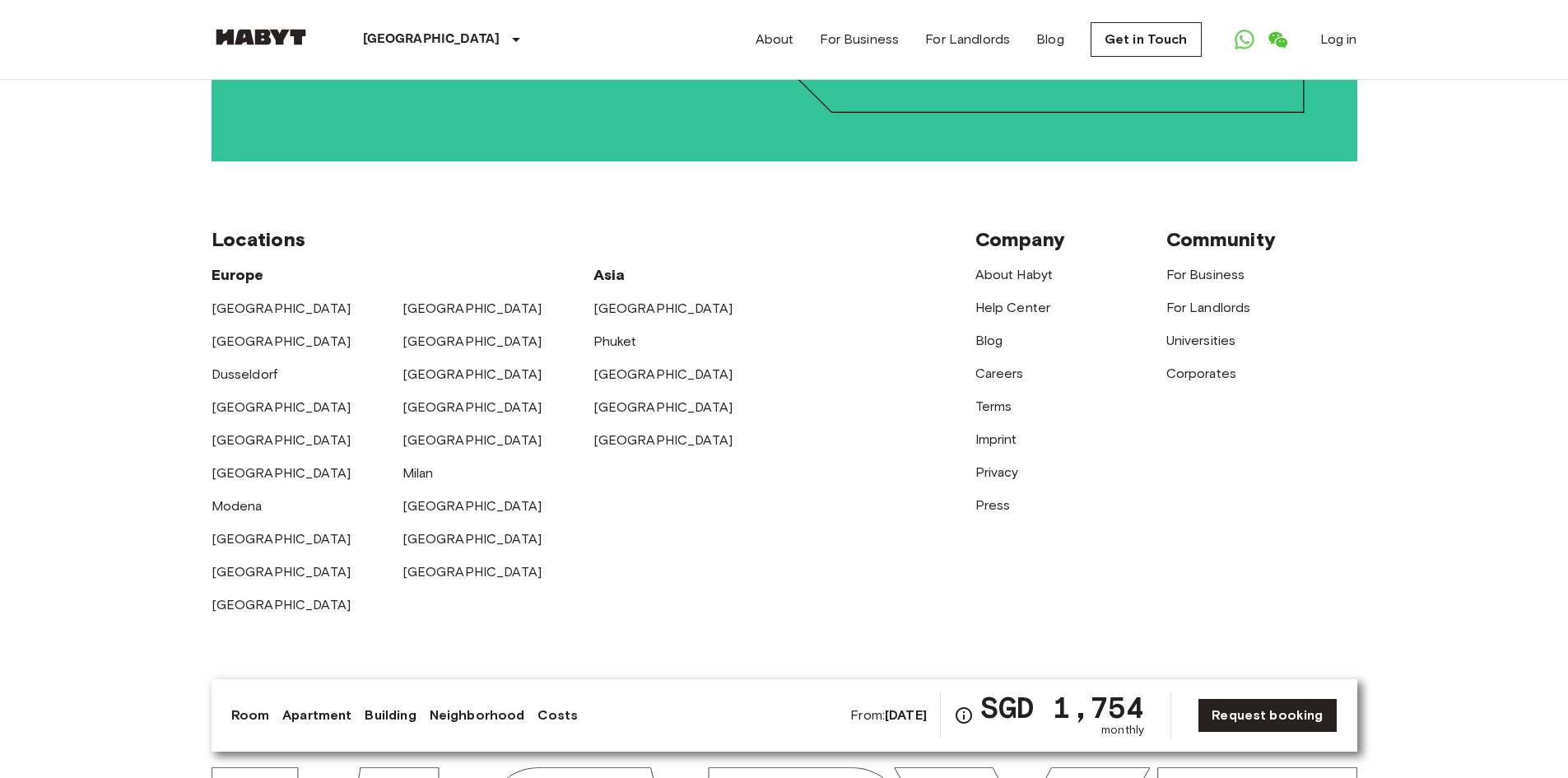
scroll to position [3563, 0]
